Goal: Information Seeking & Learning: Learn about a topic

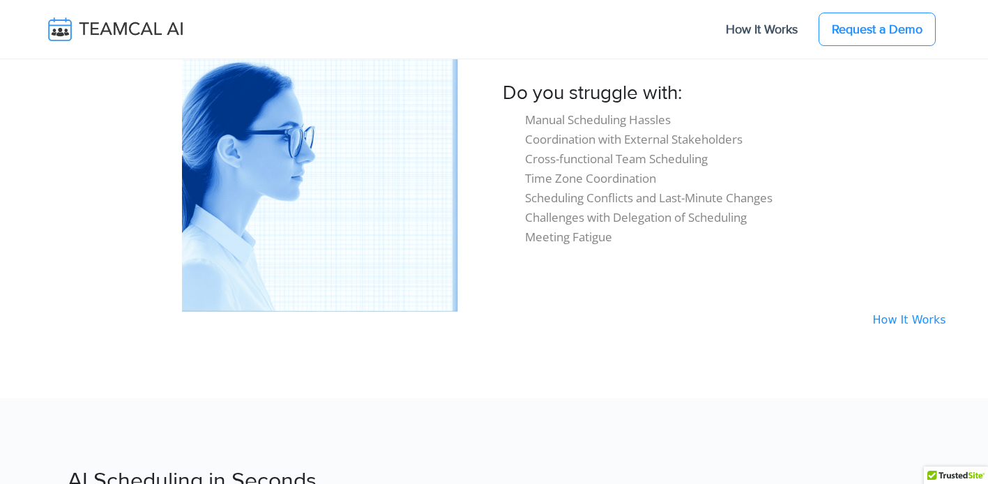
scroll to position [1375, 0]
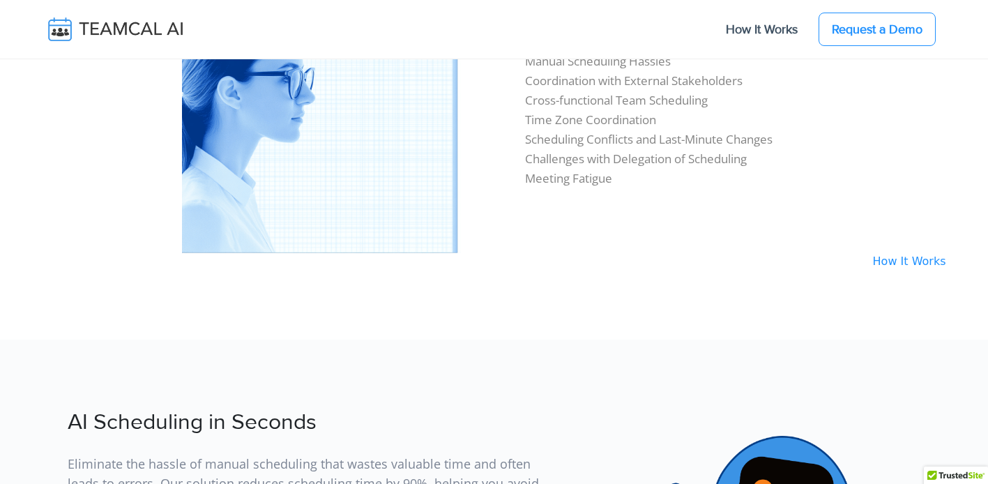
click at [915, 265] on link "How It Works" at bounding box center [904, 260] width 84 height 13
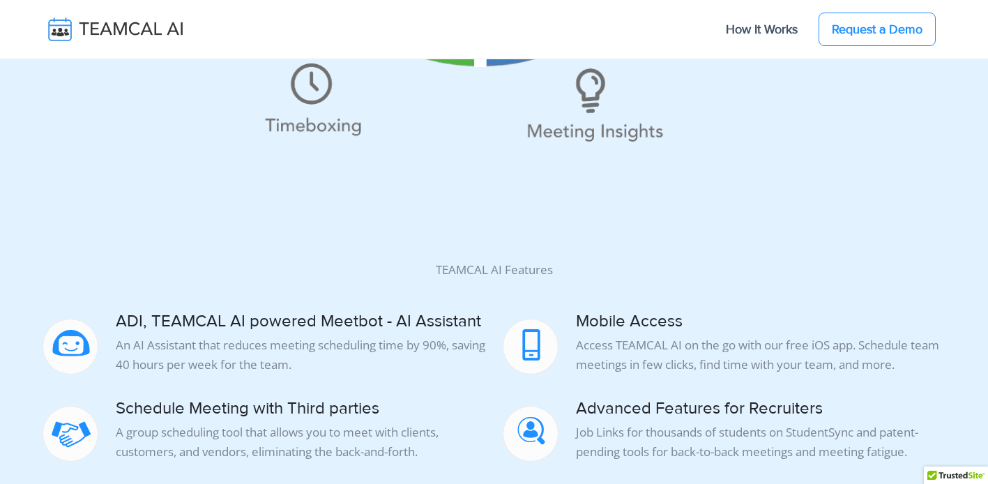
scroll to position [601, 0]
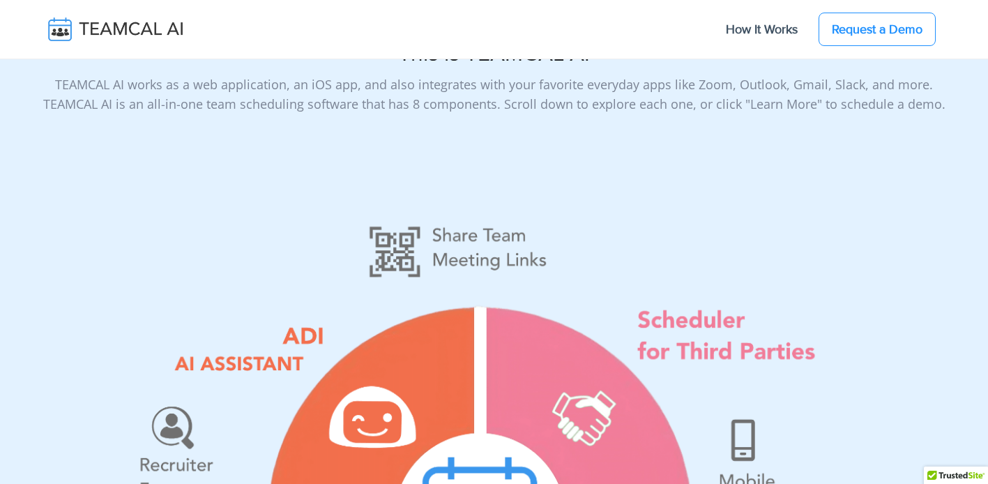
click at [142, 36] on img at bounding box center [126, 29] width 166 height 29
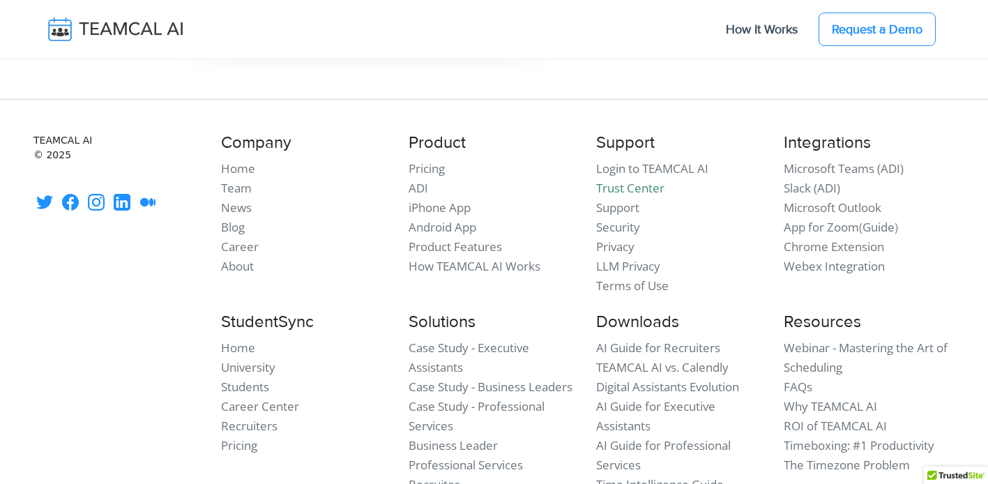
scroll to position [12207, 0]
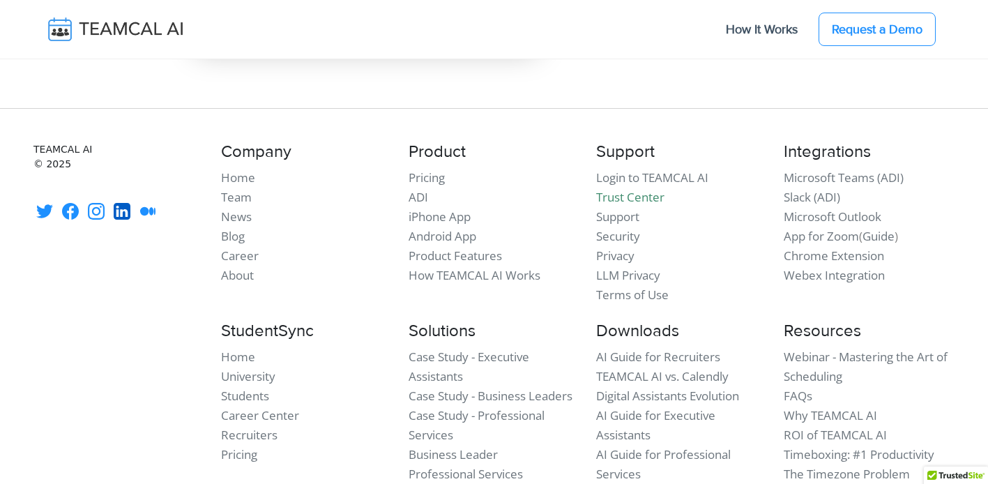
click at [128, 203] on icon at bounding box center [122, 211] width 17 height 17
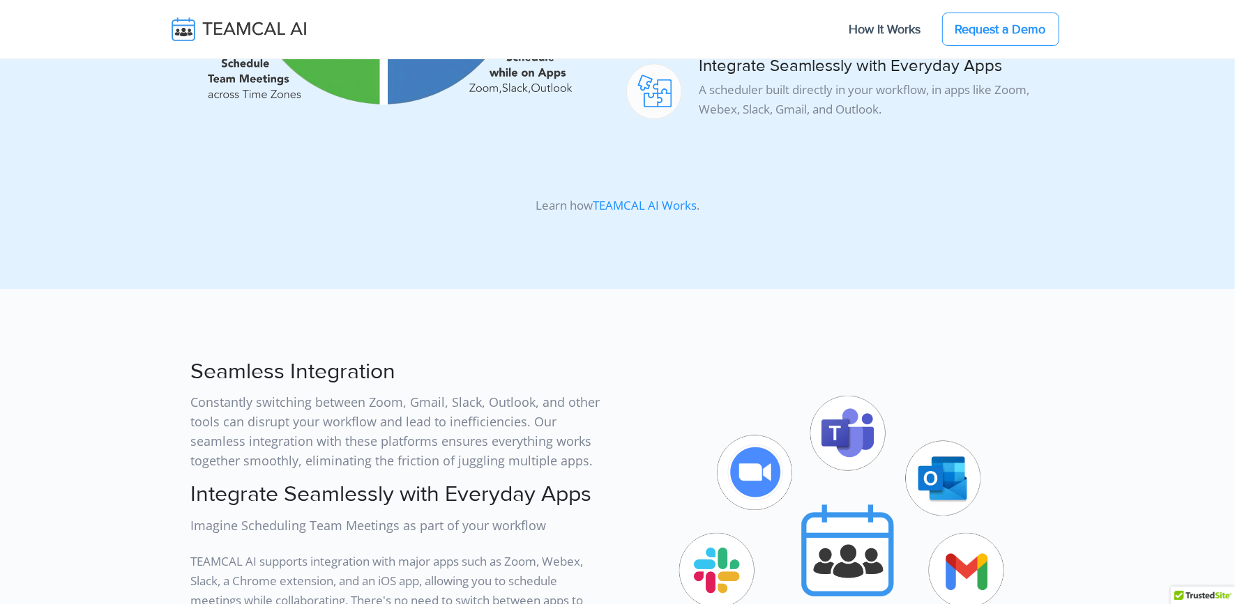
scroll to position [3906, 0]
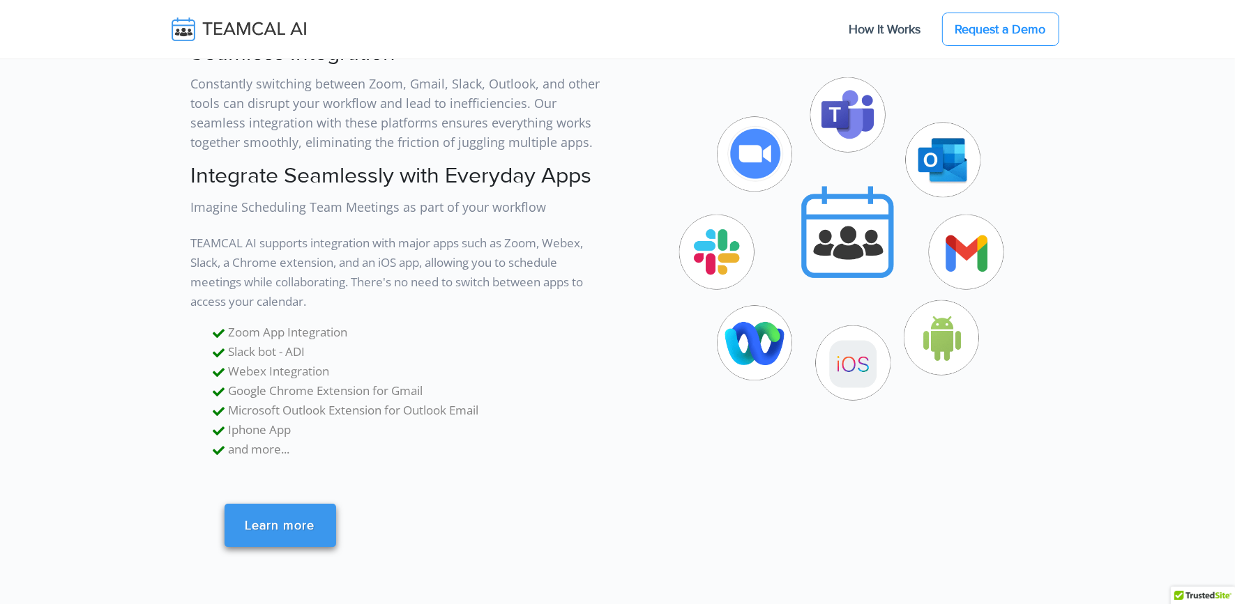
click at [293, 483] on link "Learn more" at bounding box center [280, 525] width 112 height 43
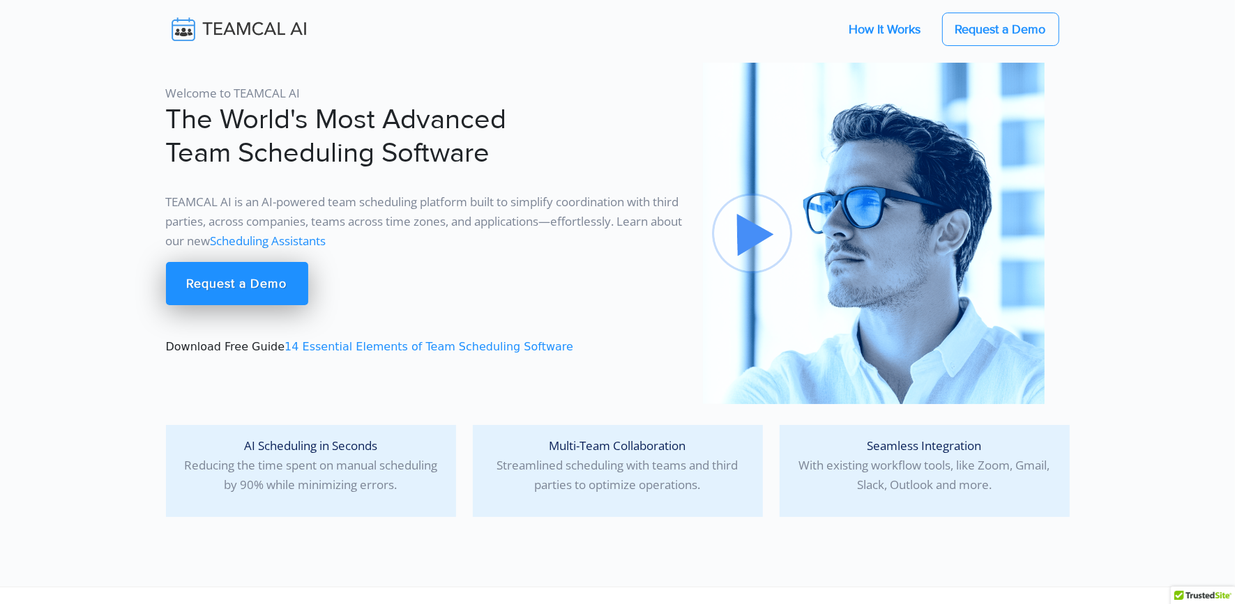
click at [869, 29] on link "How It Works" at bounding box center [885, 29] width 100 height 29
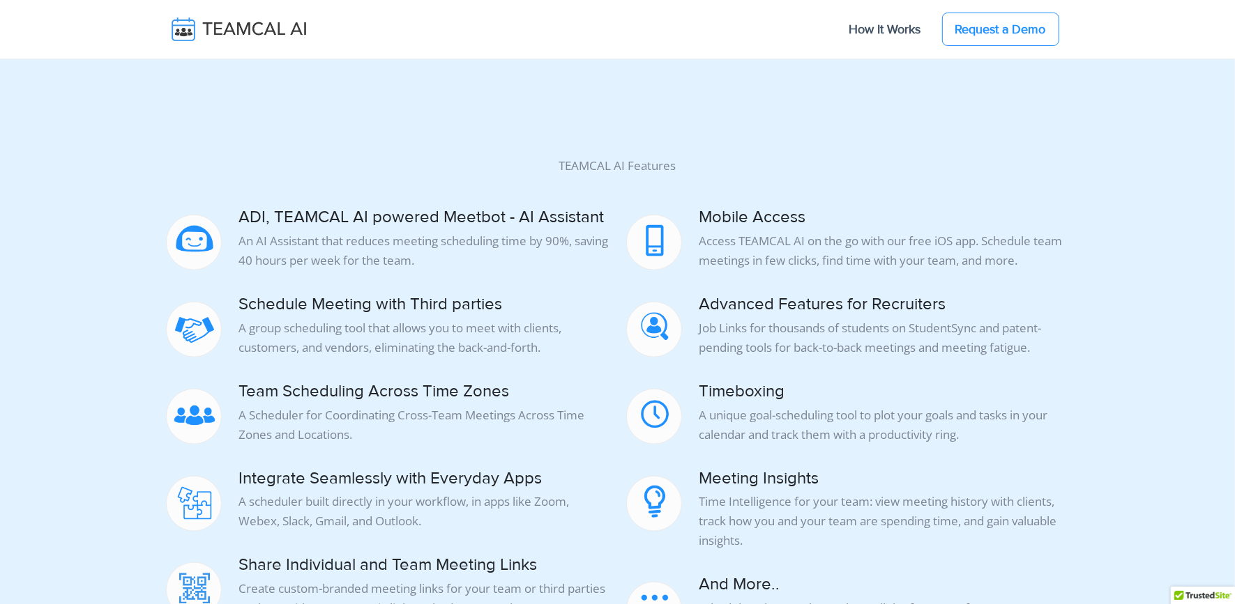
scroll to position [1373, 0]
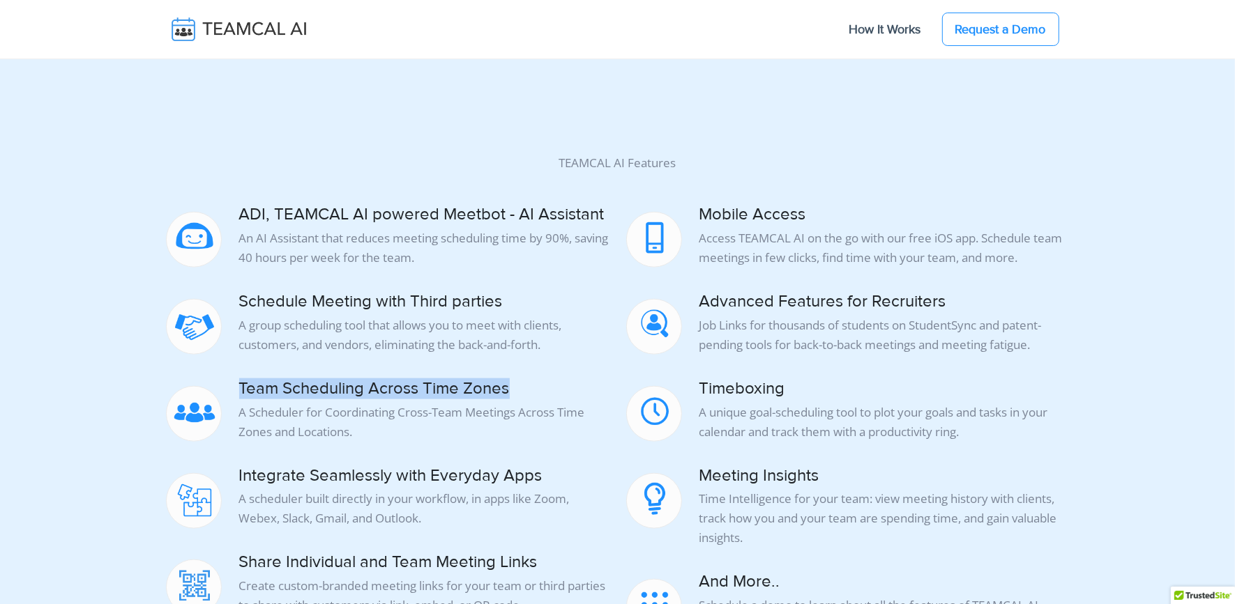
drag, startPoint x: 238, startPoint y: 390, endPoint x: 553, endPoint y: 395, distance: 315.2
click at [553, 395] on h4 "Team Scheduling Across Time Zones" at bounding box center [387, 389] width 443 height 20
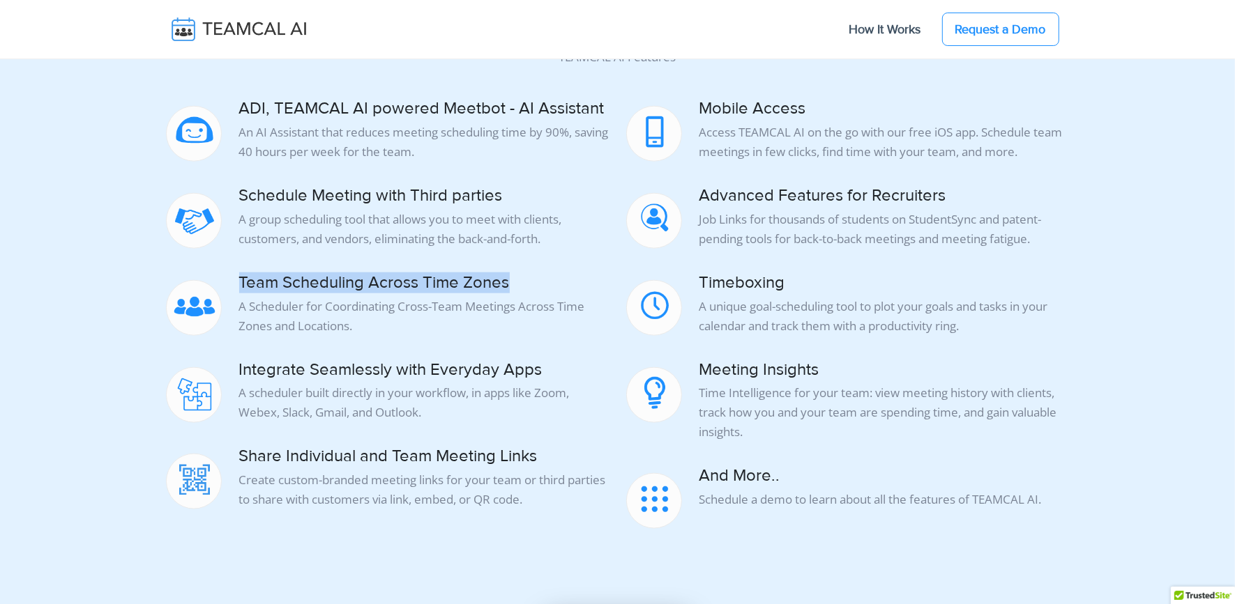
scroll to position [1484, 0]
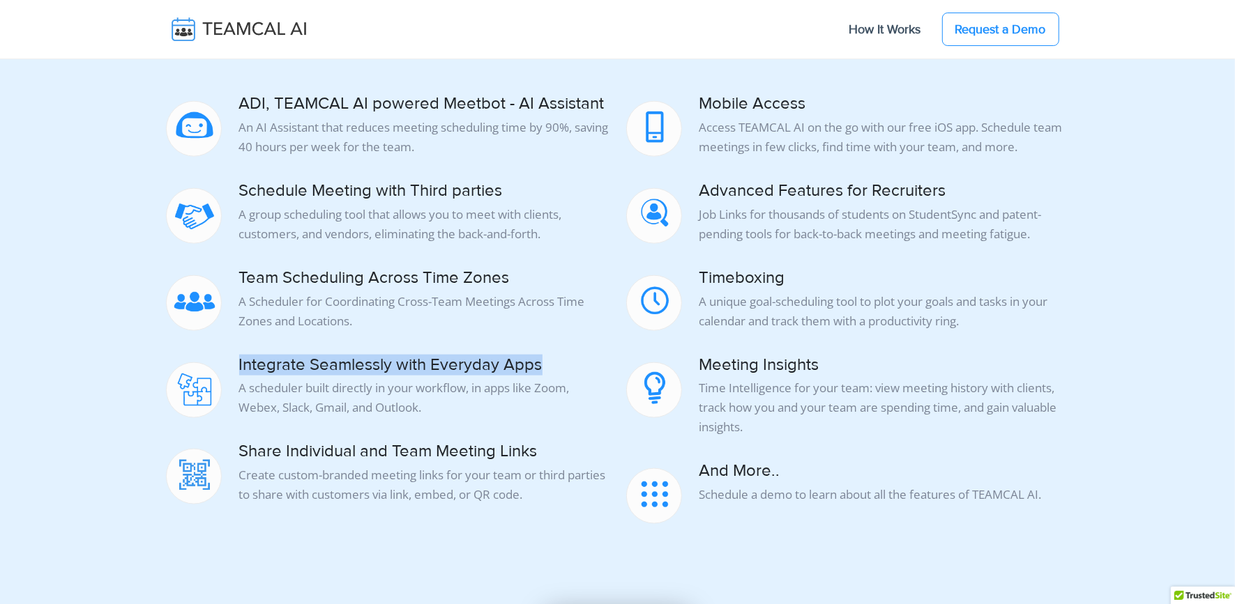
drag, startPoint x: 238, startPoint y: 364, endPoint x: 559, endPoint y: 370, distance: 321.5
click at [551, 372] on h4 "Integrate Seamlessly with Everyday Apps" at bounding box center [387, 366] width 443 height 20
copy h4 "Integrate Seamlessly with Everyday Apps"
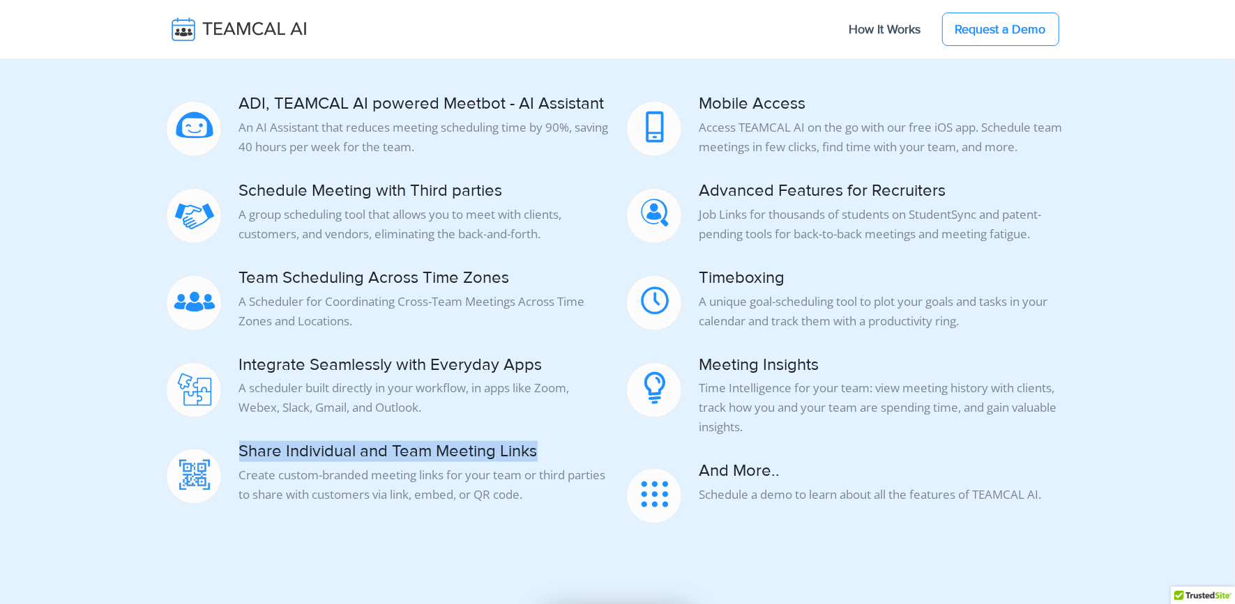
drag, startPoint x: 241, startPoint y: 449, endPoint x: 553, endPoint y: 448, distance: 312.3
click at [553, 448] on h4 "Share Individual and Team Meeting Links" at bounding box center [387, 452] width 443 height 20
copy h4 "Share Individual and Team Meeting Links"
